Goal: Transaction & Acquisition: Download file/media

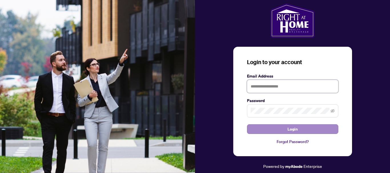
type input "**********"
click at [287, 126] on span "Login" at bounding box center [292, 129] width 10 height 9
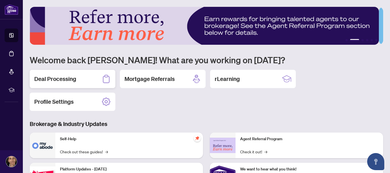
click at [55, 76] on h2 "Deal Processing" at bounding box center [55, 79] width 42 height 8
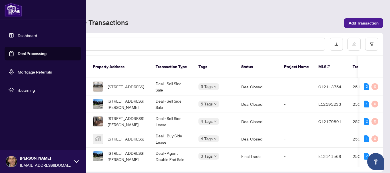
click at [18, 35] on link "Dashboard" at bounding box center [27, 35] width 19 height 5
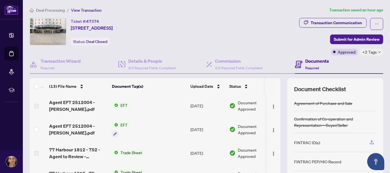
scroll to position [224, 0]
click at [118, 124] on span "EFT" at bounding box center [124, 125] width 12 height 6
click at [271, 131] on img "button" at bounding box center [273, 130] width 5 height 5
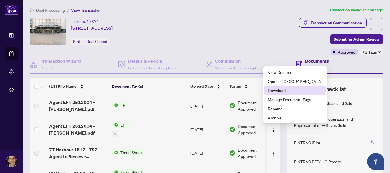
click at [283, 89] on span "Download" at bounding box center [294, 90] width 54 height 6
